Goal: Register for event/course

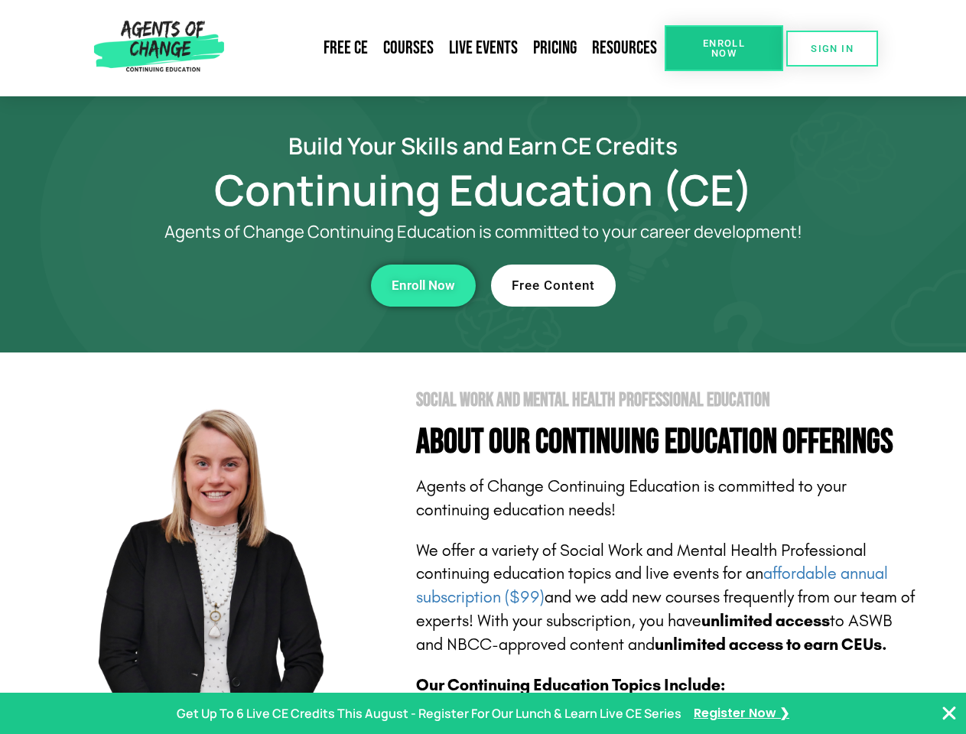
click at [483, 367] on section "Social Work and Mental Health Professional Education About Our Continuing Educa…" at bounding box center [483, 674] width 966 height 642
click at [724, 48] on span "Enroll Now" at bounding box center [724, 48] width 70 height 20
click at [832, 48] on span "SIGN IN" at bounding box center [832, 49] width 43 height 10
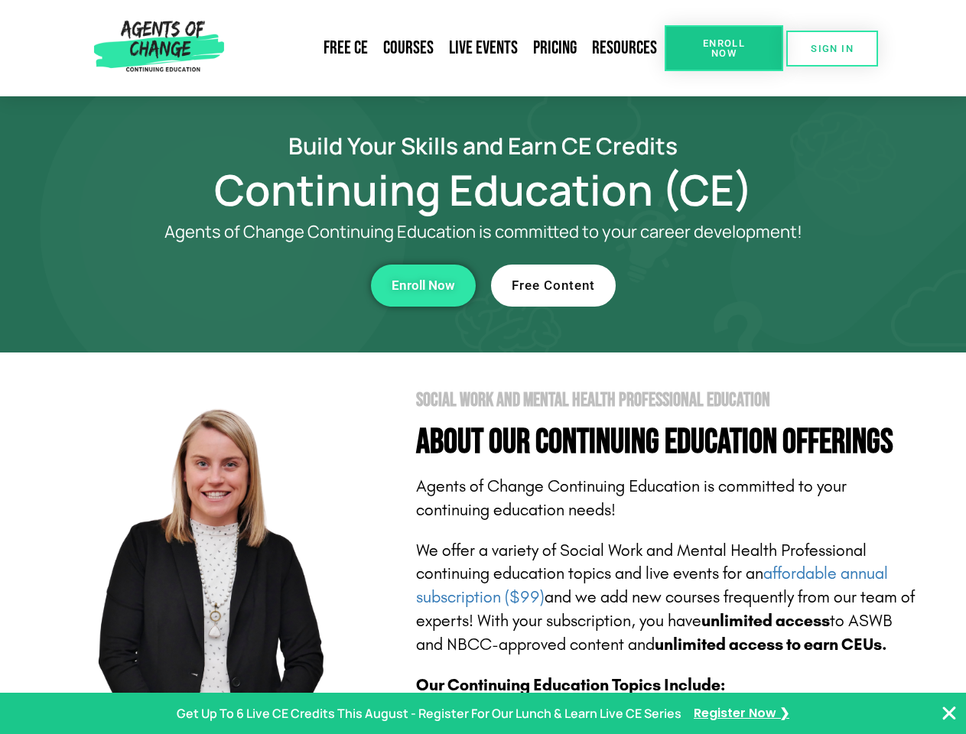
click at [265, 285] on div "Enroll Now" at bounding box center [265, 286] width 421 height 42
click at [423, 285] on span "Enroll Now" at bounding box center [423, 285] width 63 height 13
click at [701, 285] on div "Free Content" at bounding box center [701, 286] width 421 height 42
